Goal: Task Accomplishment & Management: Manage account settings

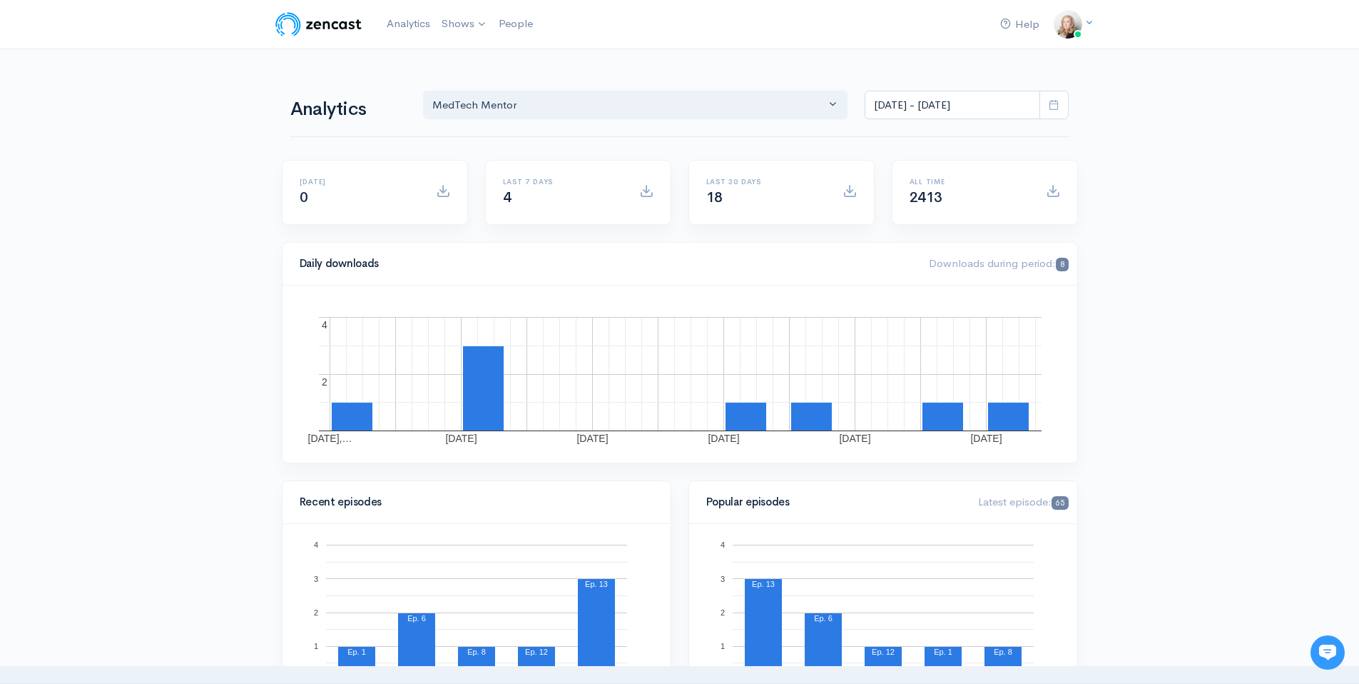
click at [1075, 26] on img at bounding box center [1068, 24] width 29 height 29
click at [1009, 57] on link "Your profile" at bounding box center [1018, 57] width 134 height 25
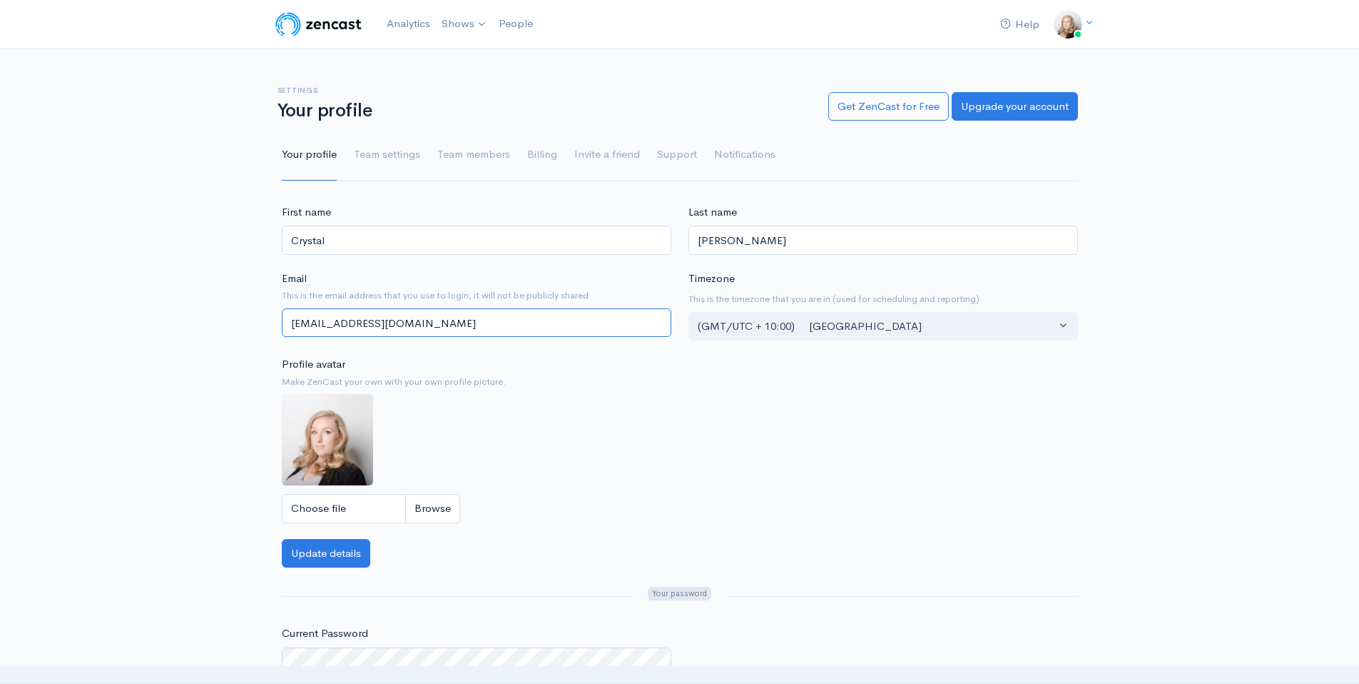
click at [605, 329] on input "[EMAIL_ADDRESS][DOMAIN_NAME]" at bounding box center [477, 322] width 390 height 29
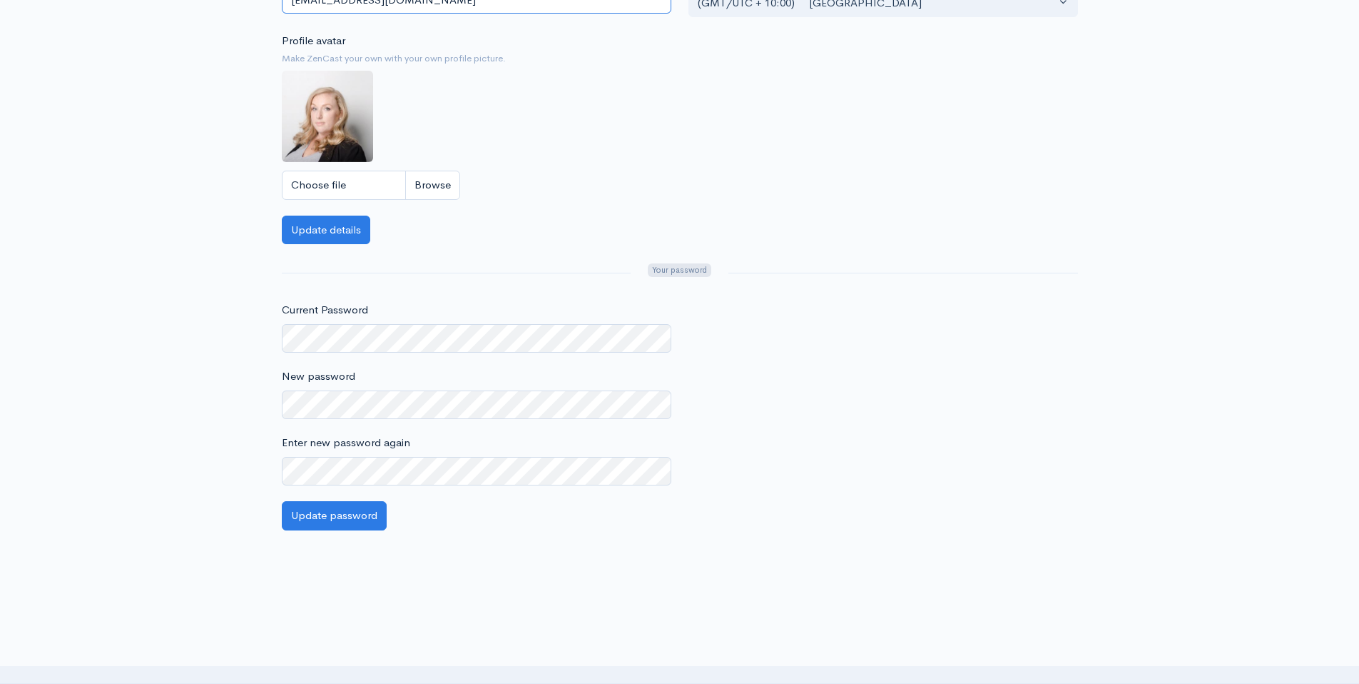
scroll to position [338, 0]
